Goal: Task Accomplishment & Management: Manage account settings

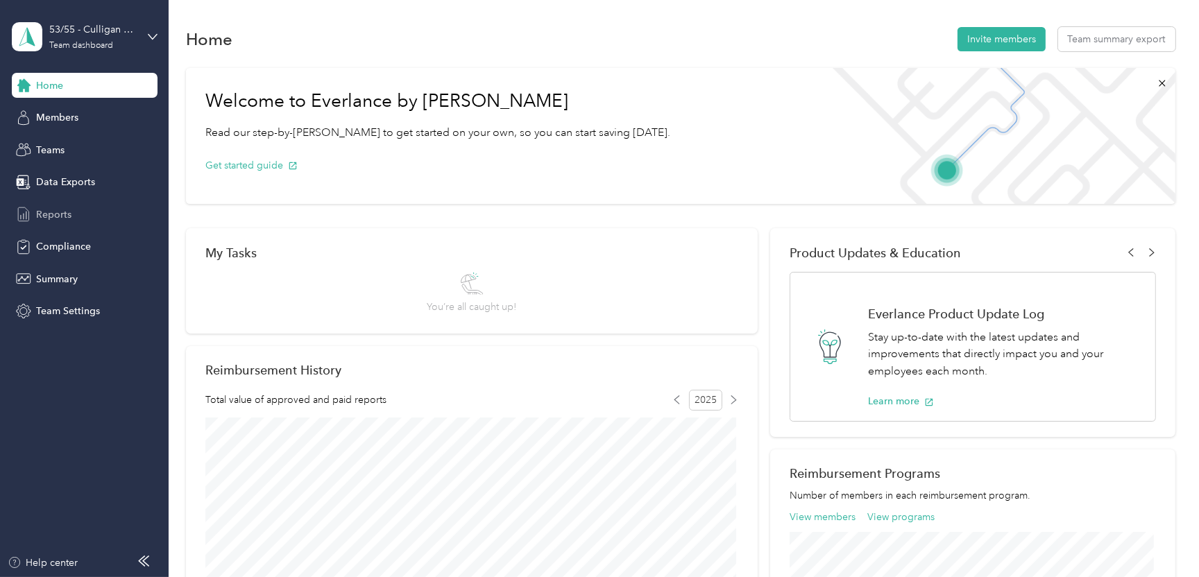
click at [37, 210] on span "Reports" at bounding box center [53, 215] width 35 height 15
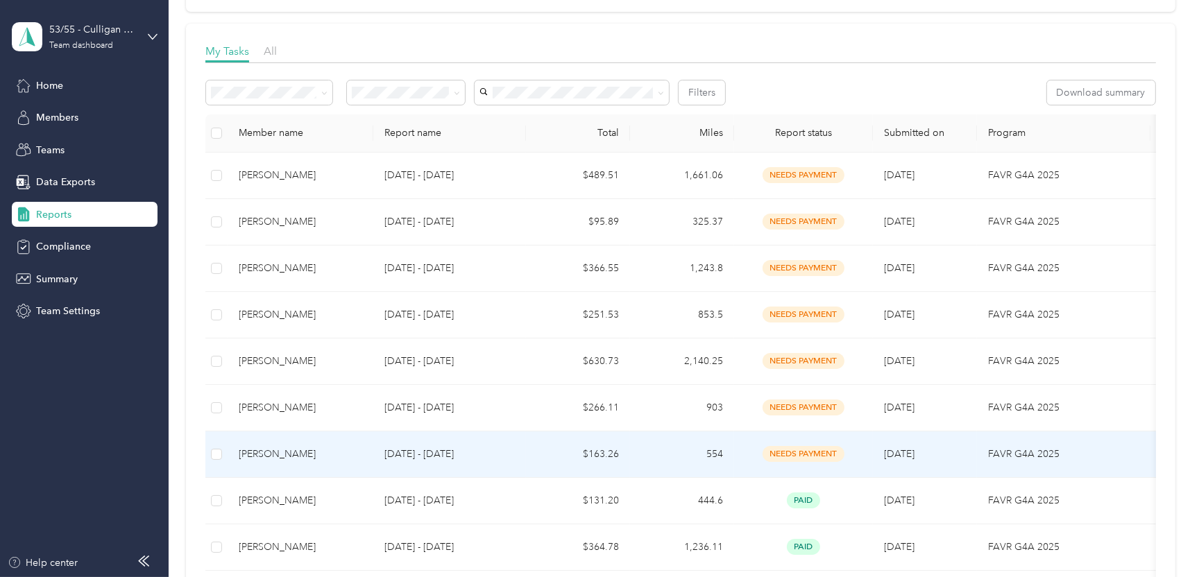
scroll to position [208, 0]
